Goal: Use online tool/utility

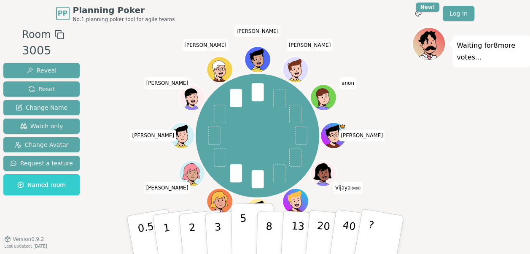
click at [240, 231] on p "5" at bounding box center [242, 235] width 7 height 46
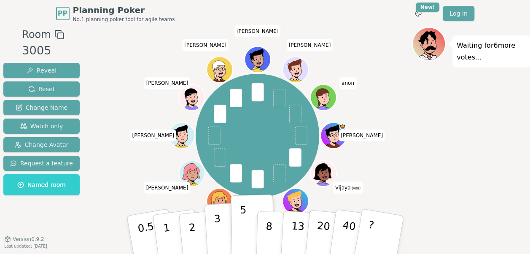
drag, startPoint x: 228, startPoint y: 230, endPoint x: 221, endPoint y: 233, distance: 7.6
click at [222, 233] on button "3" at bounding box center [227, 235] width 46 height 66
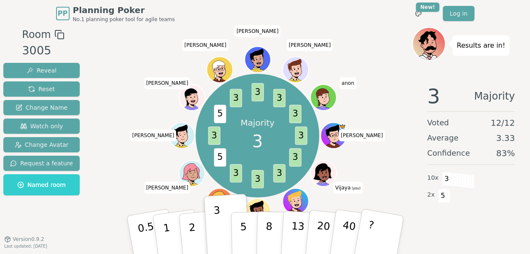
scroll to position [5, 0]
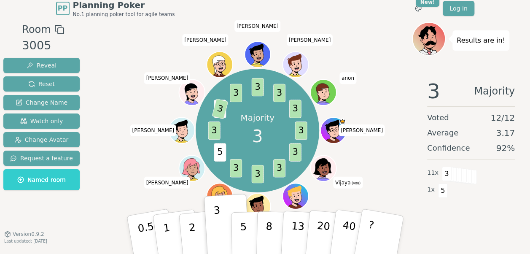
click at [448, 230] on div "3 Majority Voted 12 / 12 Average 3.17 Confidence 92 % 11 x 3 1 x 5" at bounding box center [471, 156] width 118 height 169
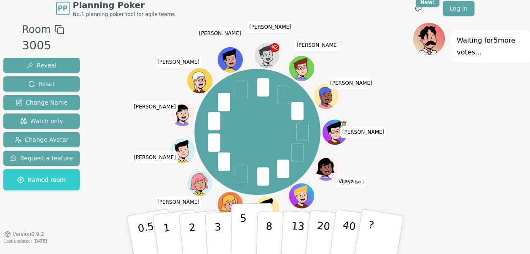
click at [231, 221] on div "0.5 1 2 3 5 8 13 20 40 ?" at bounding box center [265, 234] width 253 height 29
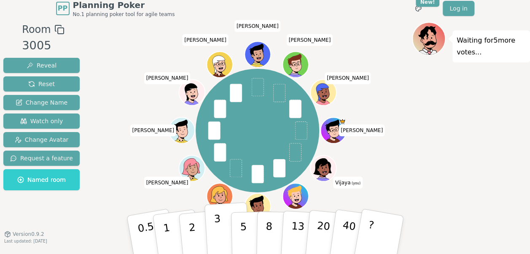
click at [227, 225] on button "3" at bounding box center [227, 235] width 46 height 66
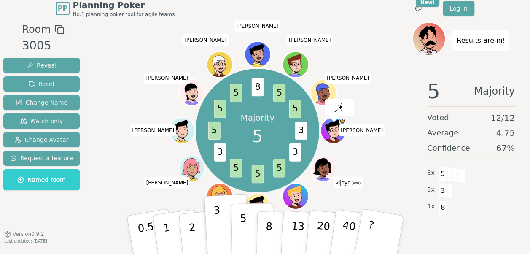
click at [237, 235] on button "5" at bounding box center [251, 235] width 43 height 64
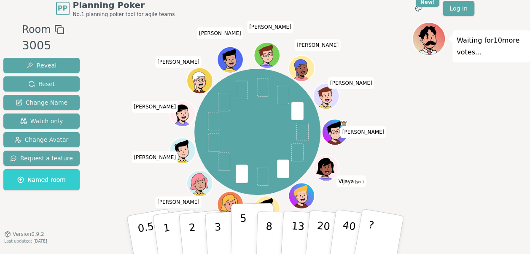
click at [239, 237] on button "5" at bounding box center [251, 235] width 43 height 64
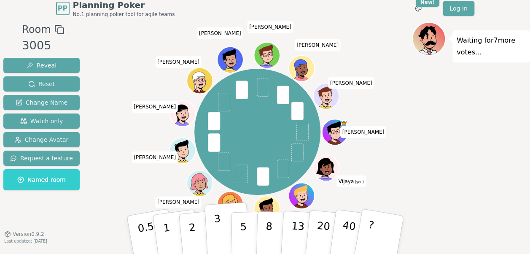
click at [217, 240] on p "3" at bounding box center [217, 235] width 9 height 46
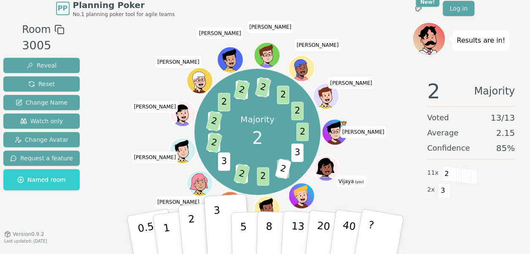
click at [194, 234] on p "2" at bounding box center [192, 236] width 11 height 46
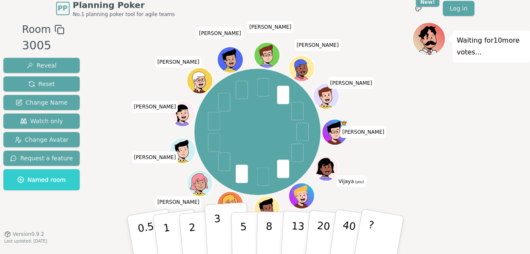
click at [218, 235] on p "3" at bounding box center [217, 235] width 9 height 46
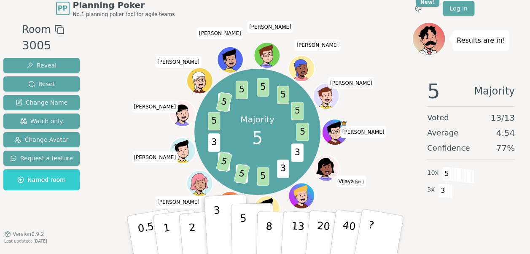
click at [238, 230] on button "5" at bounding box center [251, 235] width 43 height 64
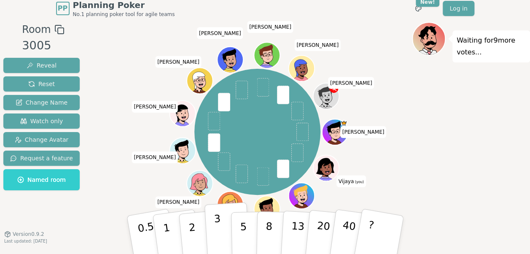
click at [216, 227] on p "3" at bounding box center [217, 235] width 9 height 46
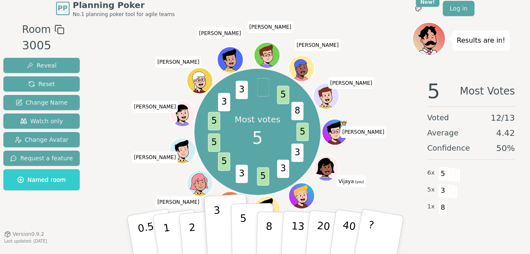
click at [243, 232] on p "5" at bounding box center [242, 235] width 7 height 46
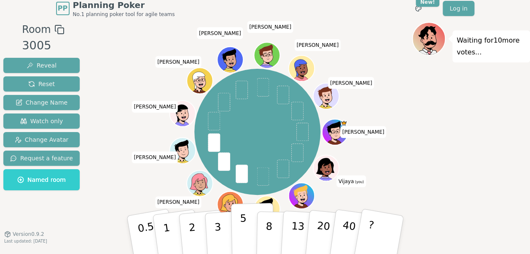
click at [238, 226] on button "5" at bounding box center [251, 235] width 43 height 64
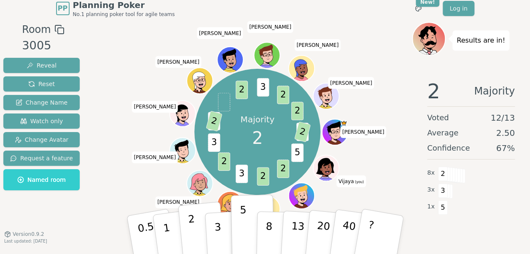
click at [194, 225] on button "2" at bounding box center [201, 234] width 48 height 67
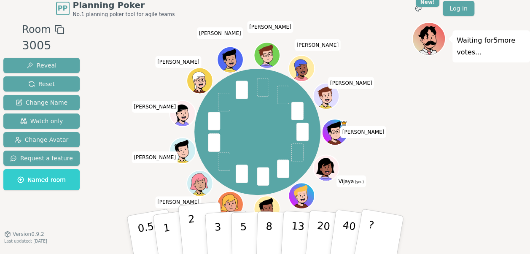
click at [193, 229] on p "2" at bounding box center [192, 236] width 11 height 46
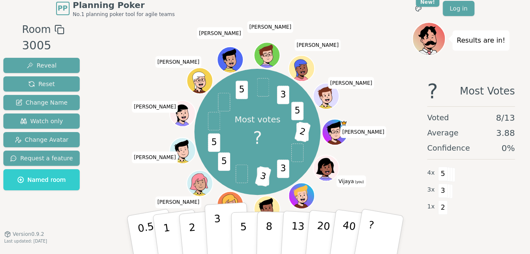
click at [224, 233] on button "3" at bounding box center [227, 235] width 46 height 66
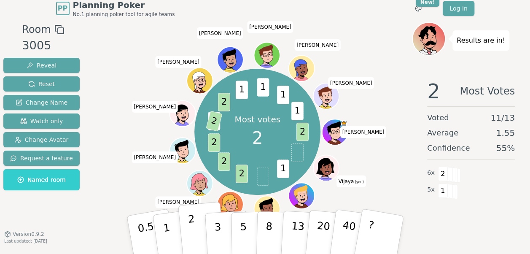
click at [190, 228] on p "2" at bounding box center [192, 236] width 11 height 46
